Goal: Task Accomplishment & Management: Use online tool/utility

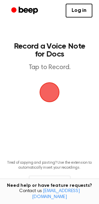
click at [56, 97] on span "button" at bounding box center [49, 92] width 22 height 22
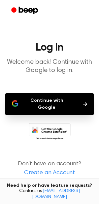
click at [56, 97] on button "Continue with Google" at bounding box center [49, 104] width 89 height 22
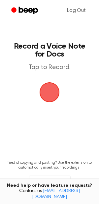
click at [52, 94] on span "button" at bounding box center [49, 92] width 35 height 35
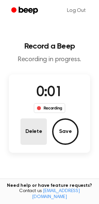
click at [41, 127] on button "Delete" at bounding box center [33, 131] width 26 height 26
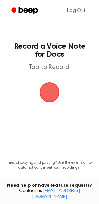
click at [51, 94] on span "button" at bounding box center [49, 92] width 31 height 31
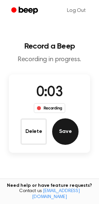
click at [63, 127] on button "Save" at bounding box center [65, 131] width 26 height 26
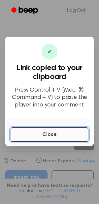
click at [59, 134] on button "Close" at bounding box center [50, 134] width 78 height 15
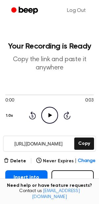
click at [50, 117] on icon "Play Audio" at bounding box center [49, 115] width 17 height 17
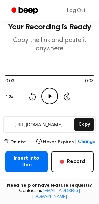
scroll to position [16, 0]
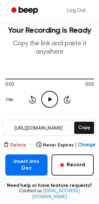
click at [15, 147] on button "Delete" at bounding box center [15, 145] width 22 height 7
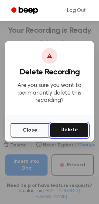
click at [71, 126] on button "Delete" at bounding box center [69, 130] width 39 height 15
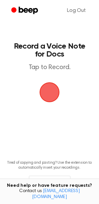
click at [53, 99] on span "button" at bounding box center [49, 91] width 25 height 25
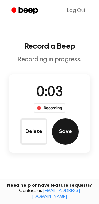
click at [60, 125] on button "Save" at bounding box center [65, 131] width 26 height 26
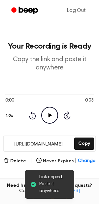
click at [46, 112] on icon "Play Audio" at bounding box center [49, 115] width 17 height 17
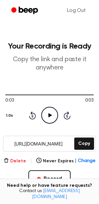
click at [18, 163] on button "Delete" at bounding box center [15, 161] width 22 height 7
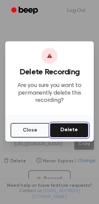
click at [80, 128] on button "Delete" at bounding box center [69, 130] width 39 height 15
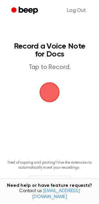
click at [53, 94] on span "button" at bounding box center [49, 92] width 27 height 27
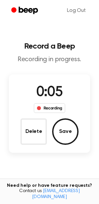
click at [62, 123] on button "Save" at bounding box center [65, 131] width 26 height 26
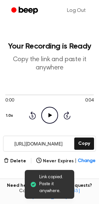
click at [49, 117] on icon at bounding box center [50, 115] width 4 height 4
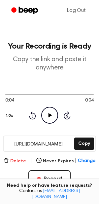
click at [20, 160] on button "Delete" at bounding box center [15, 161] width 22 height 7
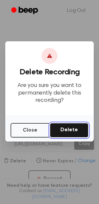
click at [66, 128] on button "Delete" at bounding box center [69, 130] width 39 height 15
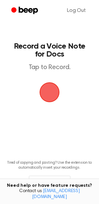
click at [51, 90] on span "button" at bounding box center [49, 92] width 19 height 19
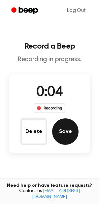
click at [66, 127] on button "Save" at bounding box center [65, 131] width 26 height 26
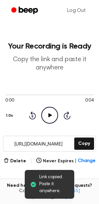
click at [51, 116] on icon "Play Audio" at bounding box center [49, 115] width 17 height 17
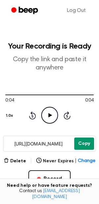
click at [80, 143] on button "Copy" at bounding box center [84, 144] width 20 height 12
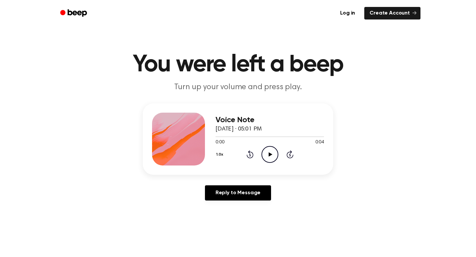
click at [265, 159] on icon "Play Audio" at bounding box center [270, 154] width 17 height 17
